Goal: Task Accomplishment & Management: Use online tool/utility

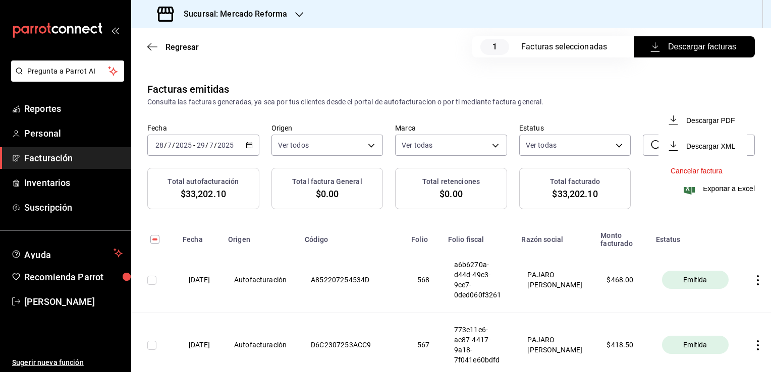
scroll to position [1722, 0]
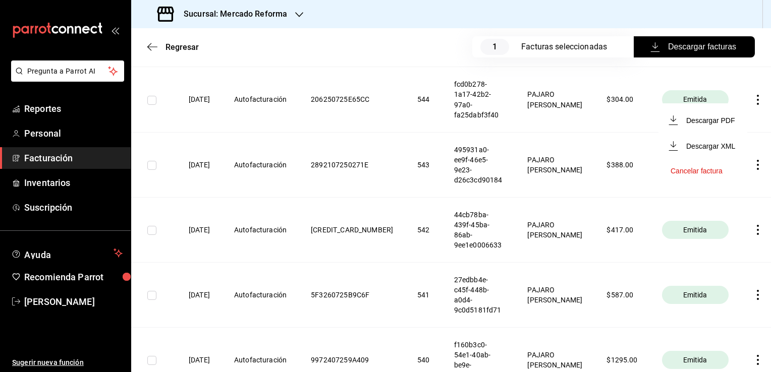
drag, startPoint x: 767, startPoint y: 291, endPoint x: 765, endPoint y: 93, distance: 198.7
click at [765, 93] on div at bounding box center [385, 186] width 771 height 372
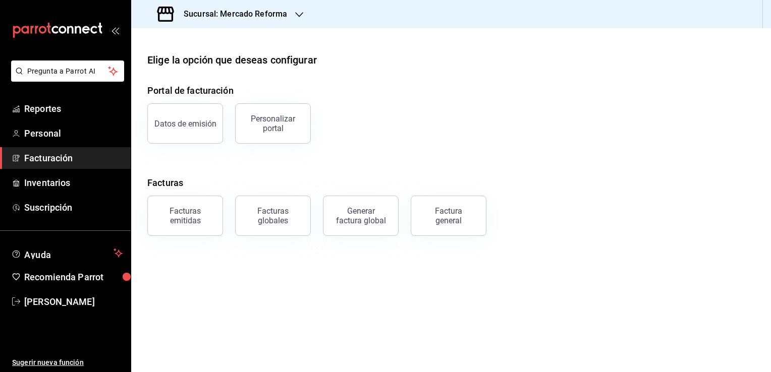
click at [62, 154] on span "Facturación" at bounding box center [73, 158] width 98 height 14
click at [181, 215] on div "Facturas emitidas" at bounding box center [185, 215] width 63 height 19
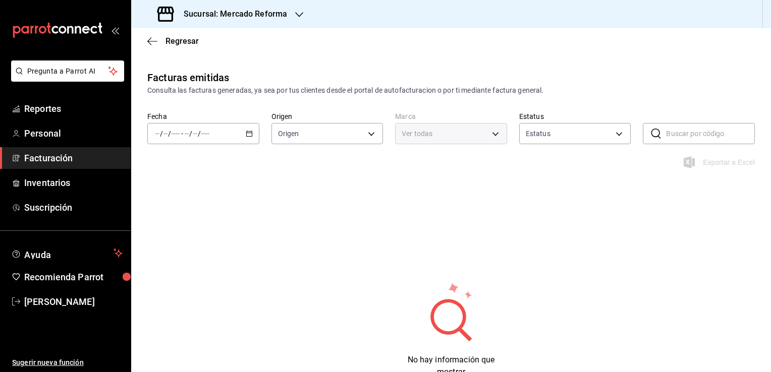
type input "ORDER_INVOICE,GENERAL_INVOICE"
type input "ACTIVE,PENDING_CANCELLATION,CANCELLED,PRE_CANCELLED"
type input "ae828a00-f9e9-46fb-a95c-bc024de736cf"
click at [249, 134] on icon "button" at bounding box center [249, 133] width 7 height 7
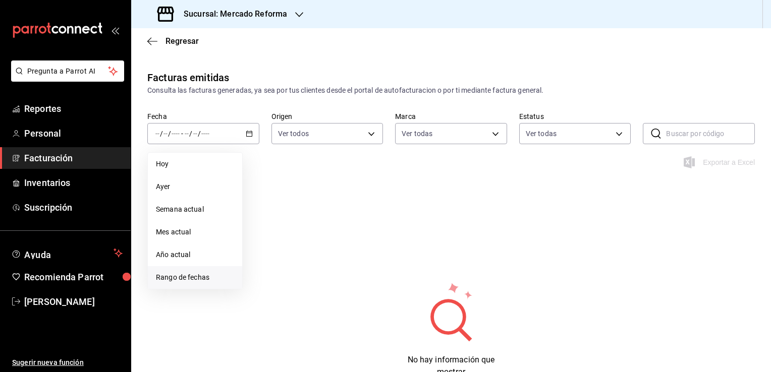
click at [190, 277] on span "Rango de fechas" at bounding box center [195, 277] width 78 height 11
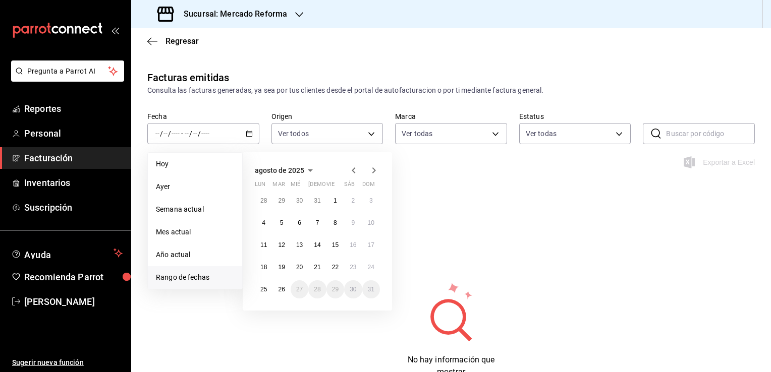
click at [351, 169] on icon "button" at bounding box center [353, 170] width 12 height 12
click at [282, 202] on abbr "1" at bounding box center [282, 204] width 4 height 7
click at [377, 172] on icon "button" at bounding box center [374, 172] width 12 height 12
click at [368, 269] on abbr "24" at bounding box center [371, 267] width 7 height 7
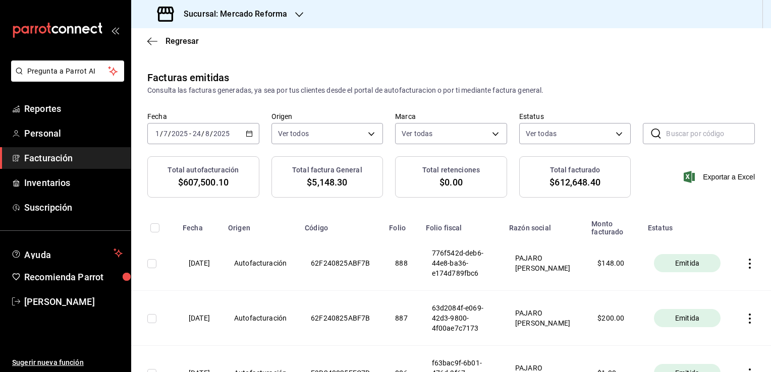
click at [280, 9] on h3 "Sucursal: Mercado Reforma" at bounding box center [231, 14] width 111 height 12
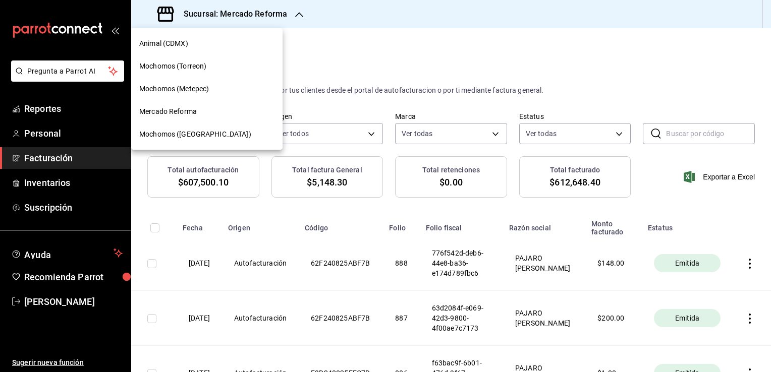
click at [191, 63] on span "Mochomos (Torreon)" at bounding box center [172, 66] width 67 height 11
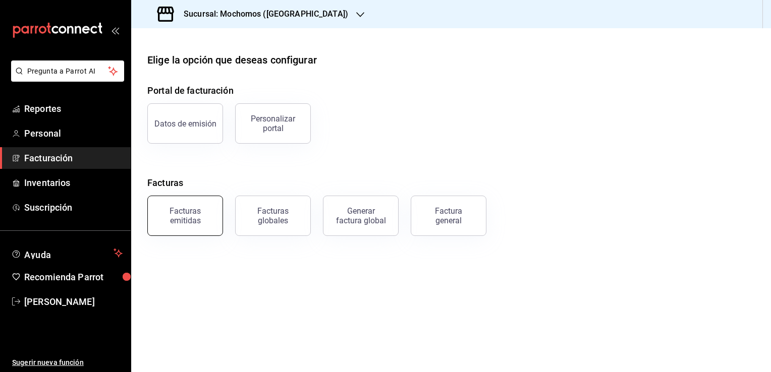
click at [190, 207] on div "Facturas emitidas" at bounding box center [185, 215] width 63 height 19
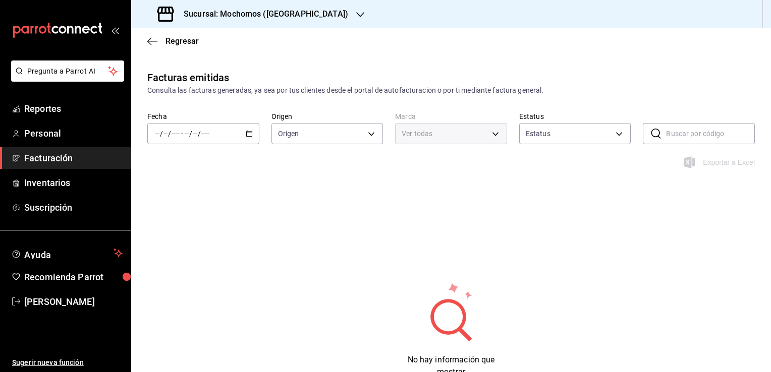
type input "ORDER_INVOICE,GENERAL_INVOICE"
type input "ACTIVE,PENDING_CANCELLATION,CANCELLED,PRE_CANCELLED"
type input "c8544d00-0077-49dd-9e07-f6fffff65e49"
click at [249, 135] on icon "button" at bounding box center [249, 133] width 7 height 7
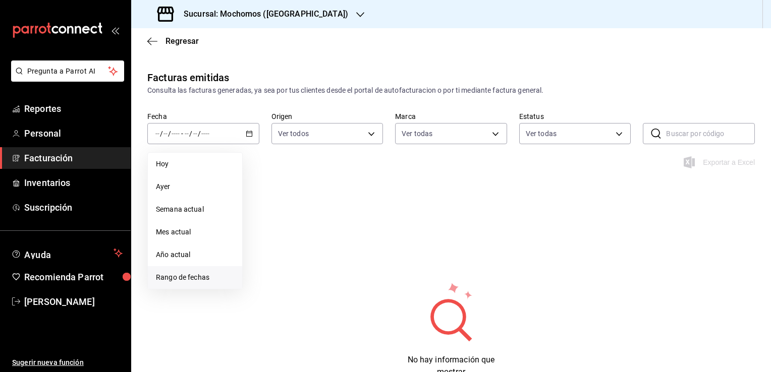
click at [195, 276] on span "Rango de fechas" at bounding box center [195, 277] width 78 height 11
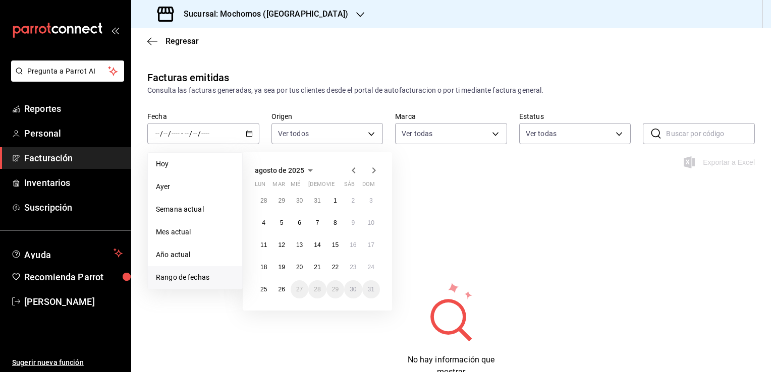
click at [351, 172] on icon "button" at bounding box center [353, 170] width 12 height 12
click at [284, 196] on button "1" at bounding box center [281, 205] width 18 height 18
click at [371, 169] on icon "button" at bounding box center [374, 172] width 12 height 12
click at [269, 287] on button "25" at bounding box center [264, 289] width 18 height 18
